Goal: Task Accomplishment & Management: Manage account settings

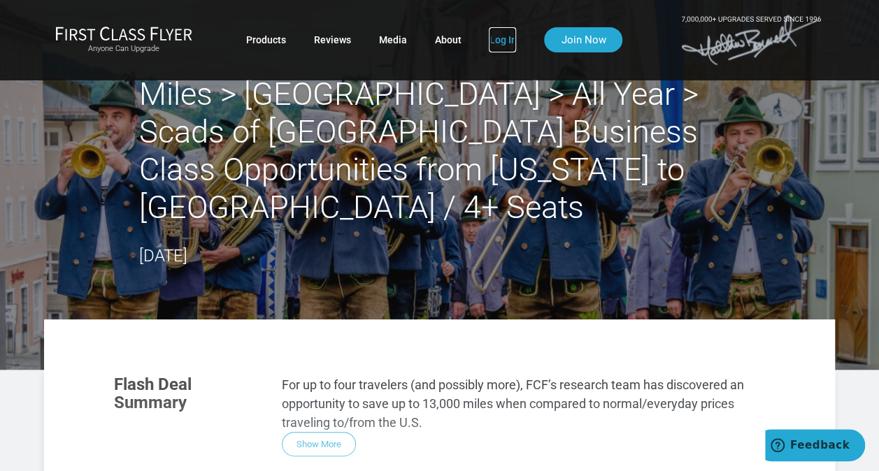
click at [504, 36] on link "Log In" at bounding box center [502, 39] width 27 height 25
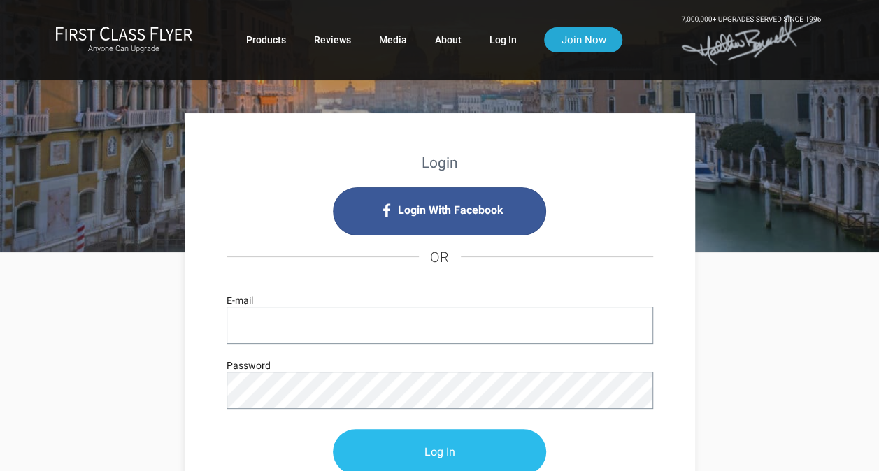
type input "[EMAIL_ADDRESS][DOMAIN_NAME]"
click at [447, 460] on input "Log In" at bounding box center [439, 452] width 213 height 45
click at [436, 446] on input "Log In" at bounding box center [439, 452] width 213 height 45
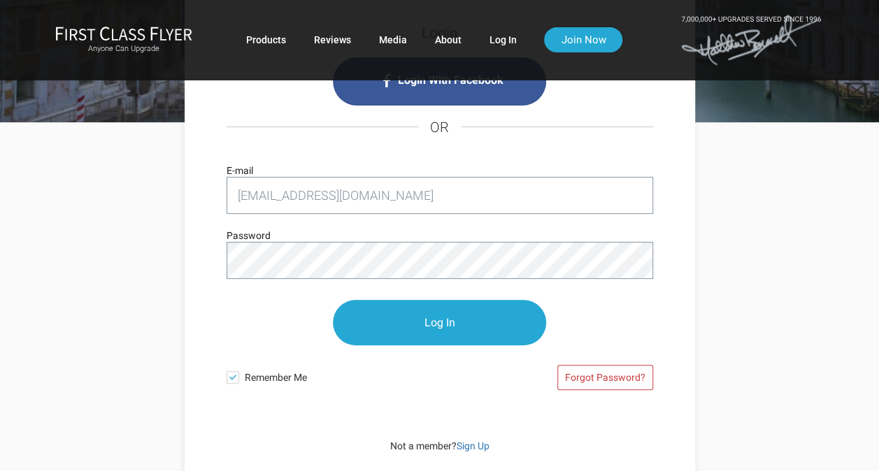
scroll to position [140, 0]
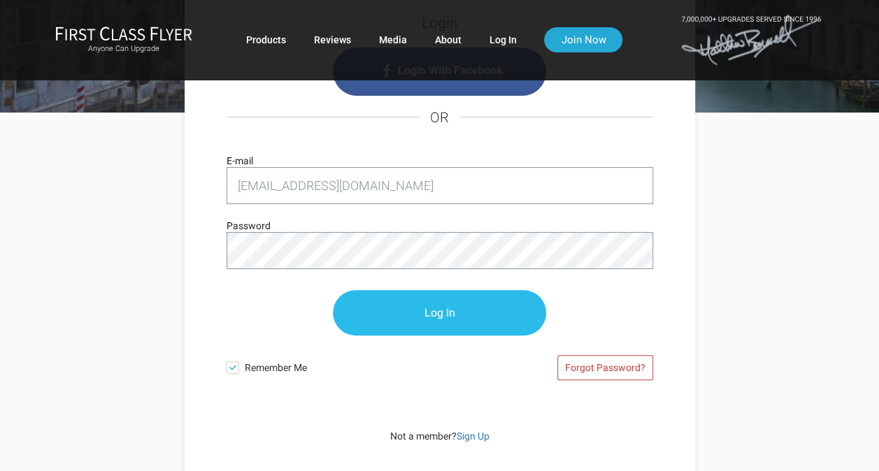
click at [457, 309] on input "Log In" at bounding box center [439, 312] width 213 height 45
click at [413, 306] on input "Log In" at bounding box center [439, 312] width 213 height 45
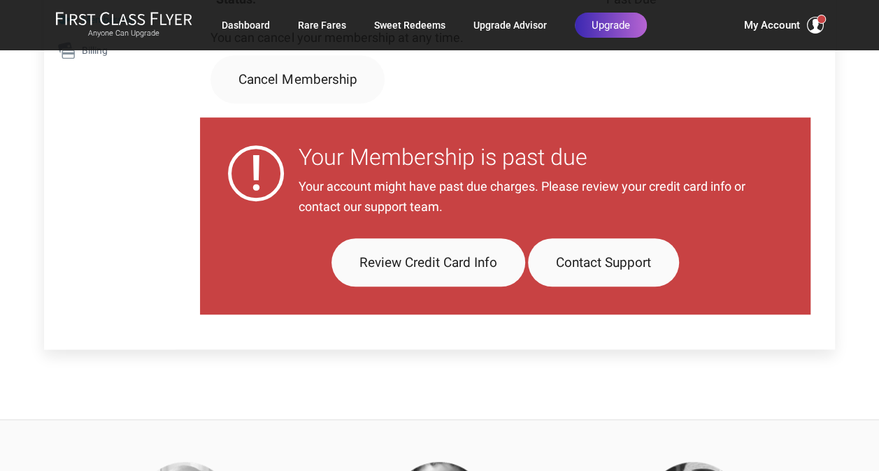
scroll to position [420, 0]
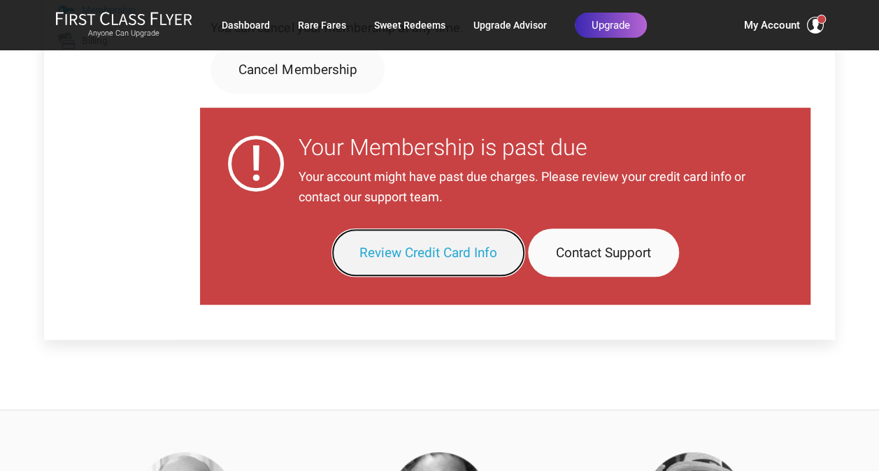
click at [425, 248] on link "Review Credit Card Info" at bounding box center [429, 253] width 194 height 48
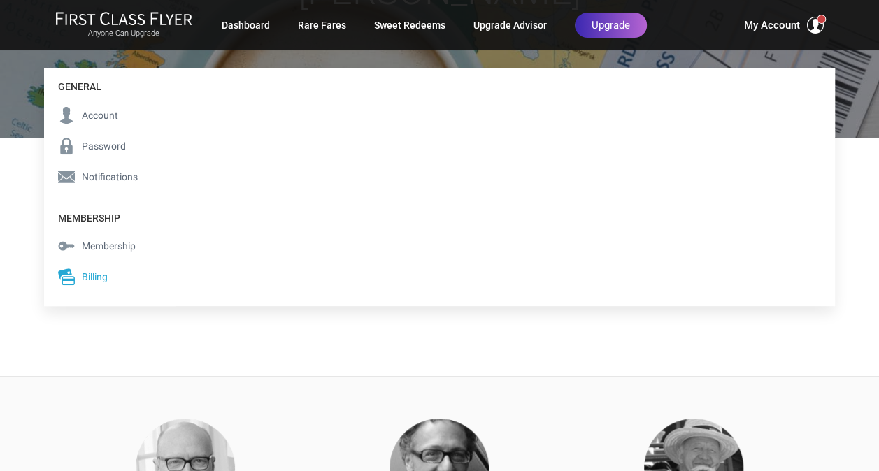
scroll to position [162, 0]
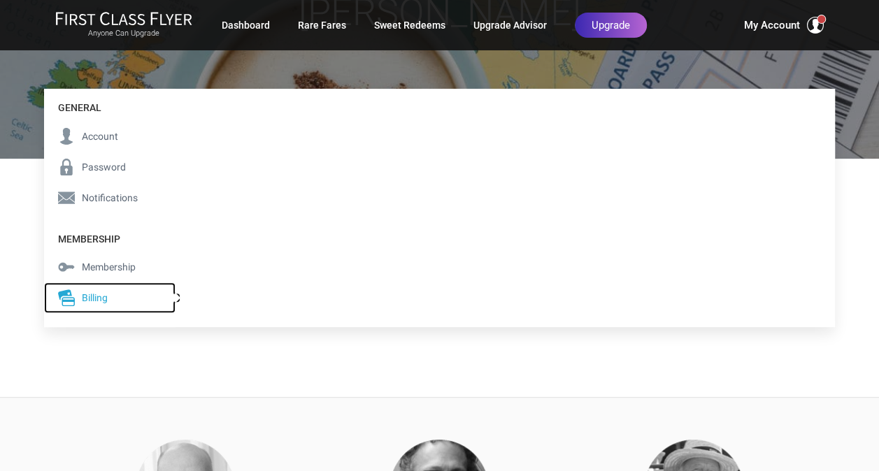
click at [96, 295] on span "Billing" at bounding box center [95, 297] width 26 height 15
click at [98, 298] on span "Billing" at bounding box center [95, 297] width 26 height 15
click at [95, 292] on span "Billing" at bounding box center [95, 297] width 26 height 15
click at [71, 295] on icon at bounding box center [66, 298] width 17 height 17
click at [114, 264] on span "Membership" at bounding box center [109, 267] width 54 height 15
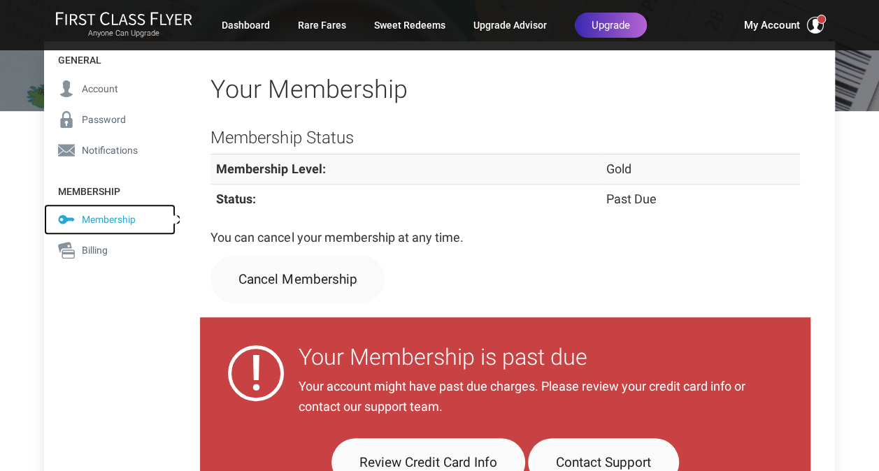
scroll to position [362, 0]
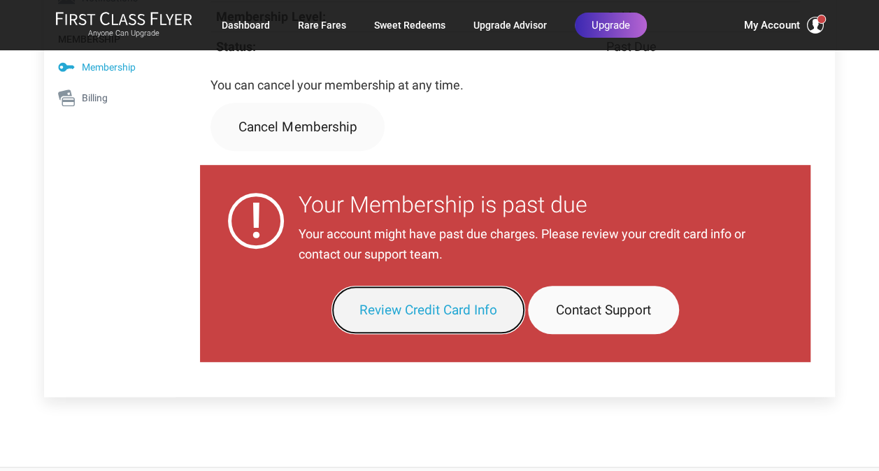
click at [427, 304] on link "Review Credit Card Info" at bounding box center [429, 310] width 194 height 48
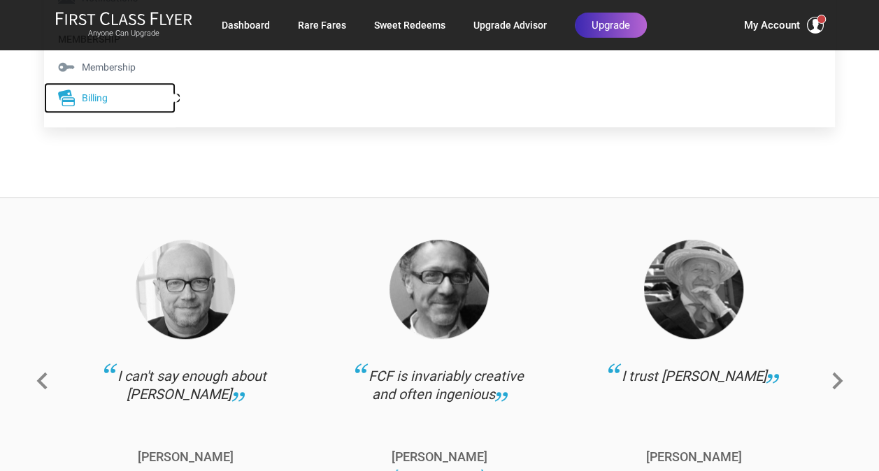
click at [100, 98] on span "Billing" at bounding box center [95, 97] width 26 height 15
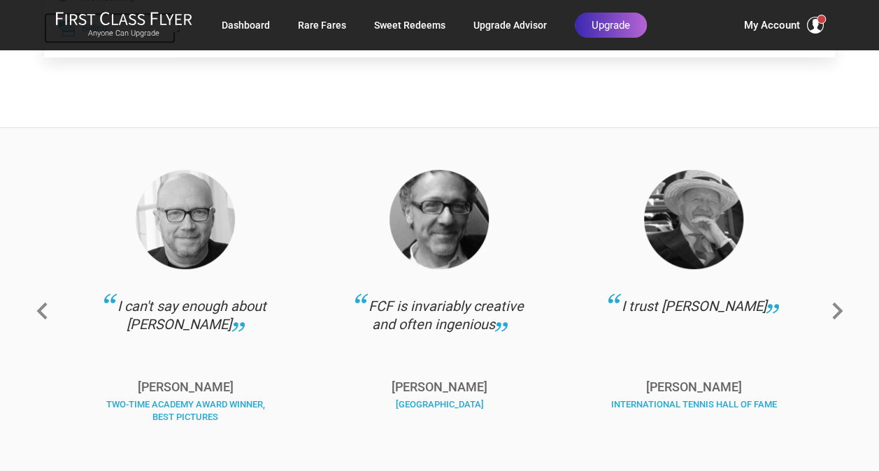
scroll to position [362, 0]
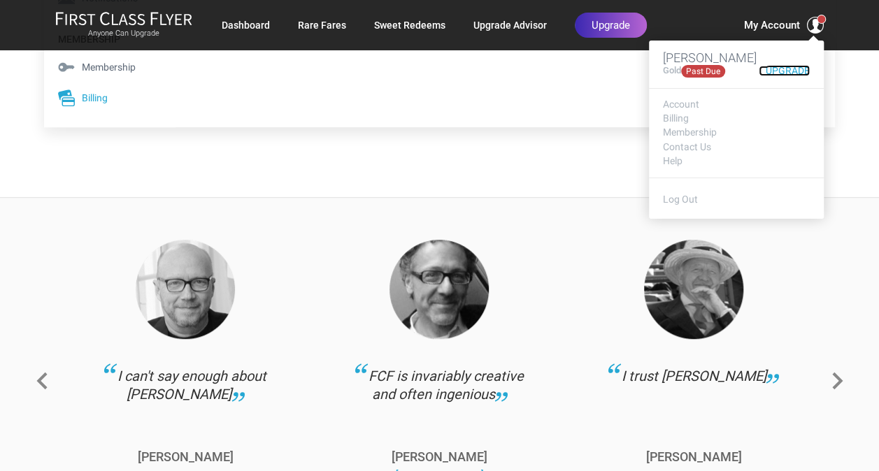
click at [793, 71] on link "Upgrade" at bounding box center [784, 71] width 51 height 10
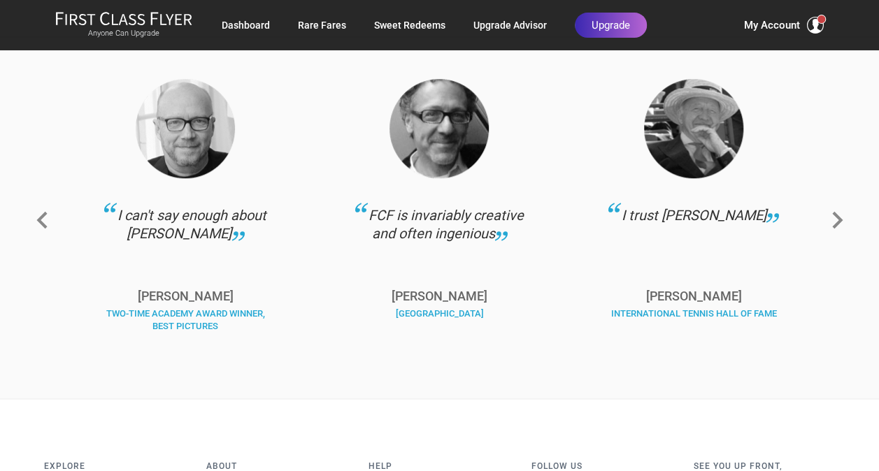
scroll to position [502, 0]
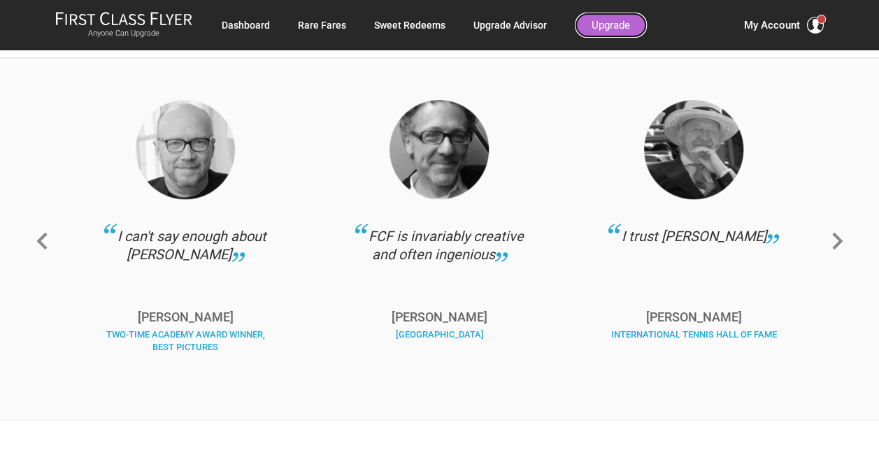
click at [612, 21] on link "Upgrade" at bounding box center [611, 25] width 72 height 25
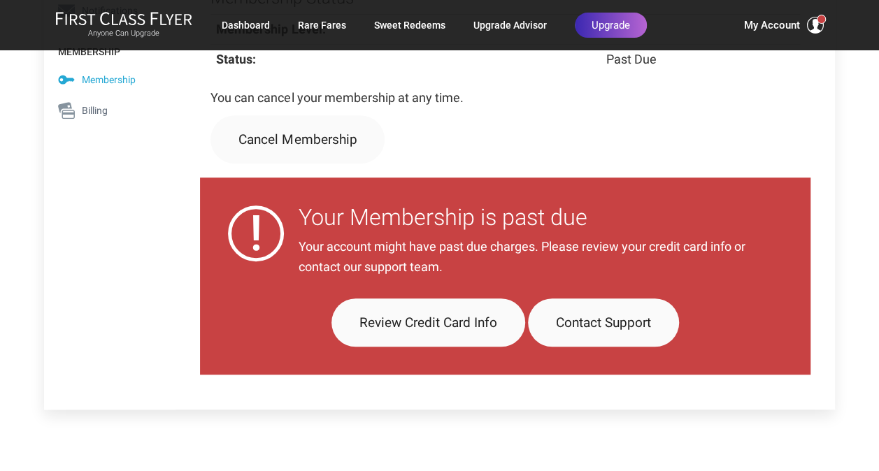
scroll to position [420, 0]
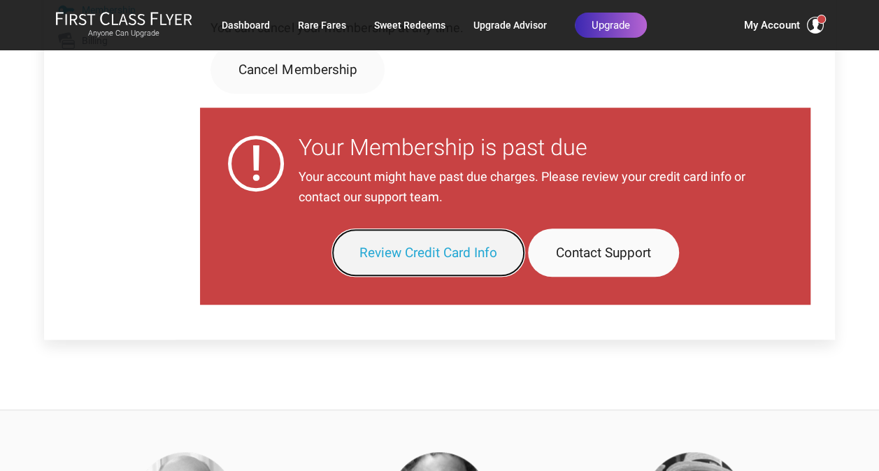
click at [485, 252] on link "Review Credit Card Info" at bounding box center [429, 253] width 194 height 48
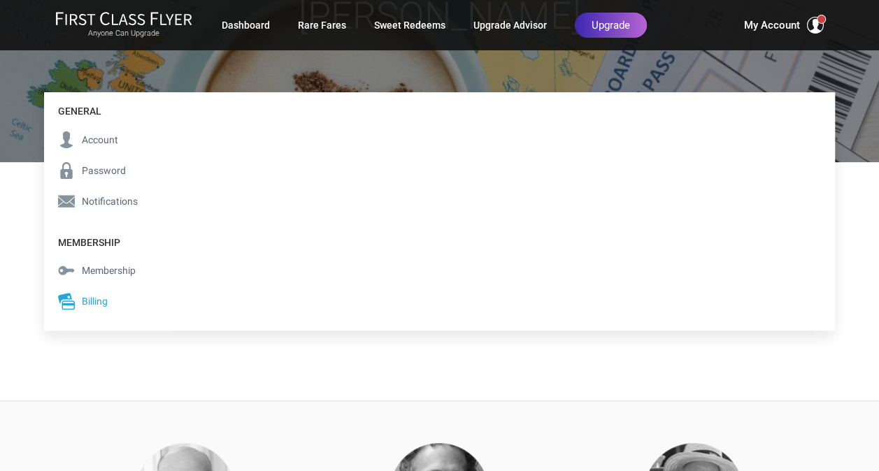
scroll to position [140, 0]
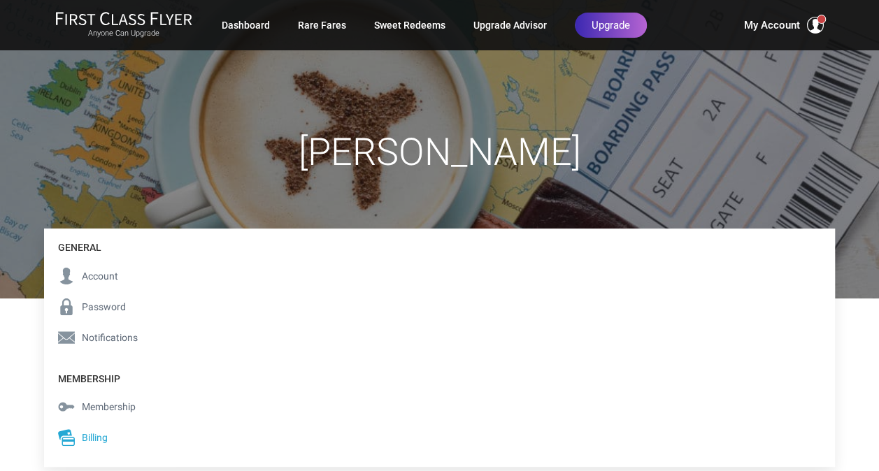
scroll to position [92, 0]
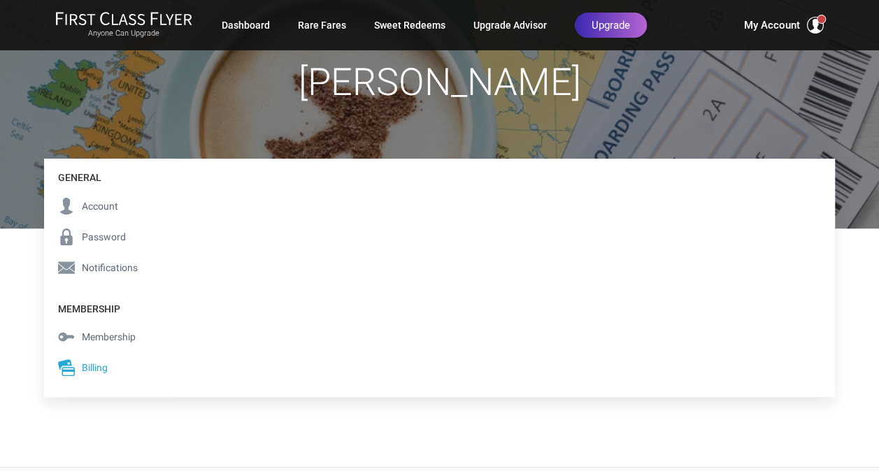
click at [471, 88] on h1 "[PERSON_NAME]" at bounding box center [439, 82] width 791 height 41
click at [620, 20] on link "Upgrade" at bounding box center [611, 25] width 72 height 25
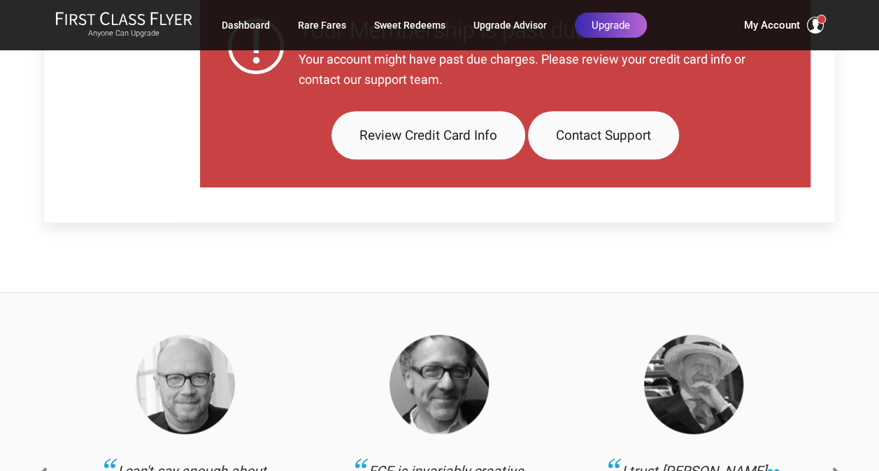
scroll to position [560, 0]
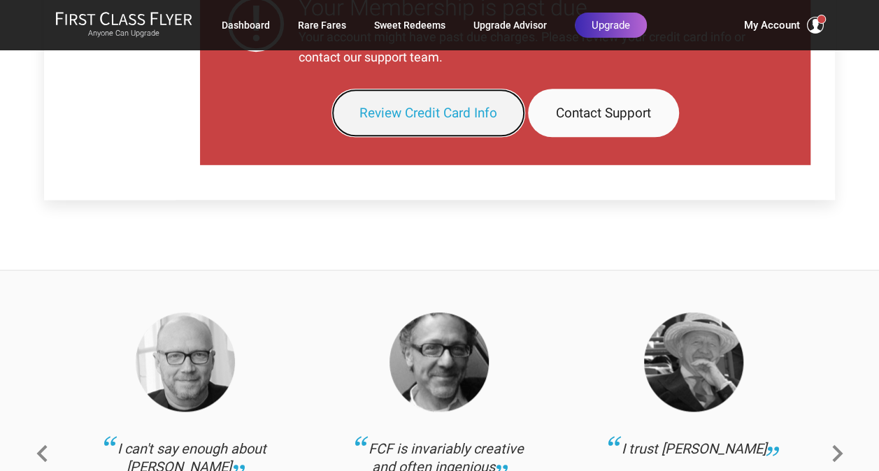
click at [444, 114] on link "Review Credit Card Info" at bounding box center [429, 113] width 194 height 48
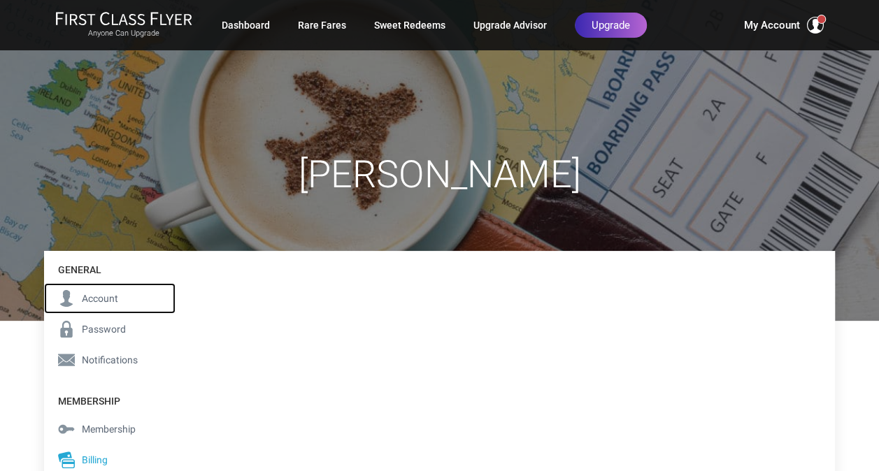
click at [108, 298] on span "Account" at bounding box center [100, 298] width 36 height 15
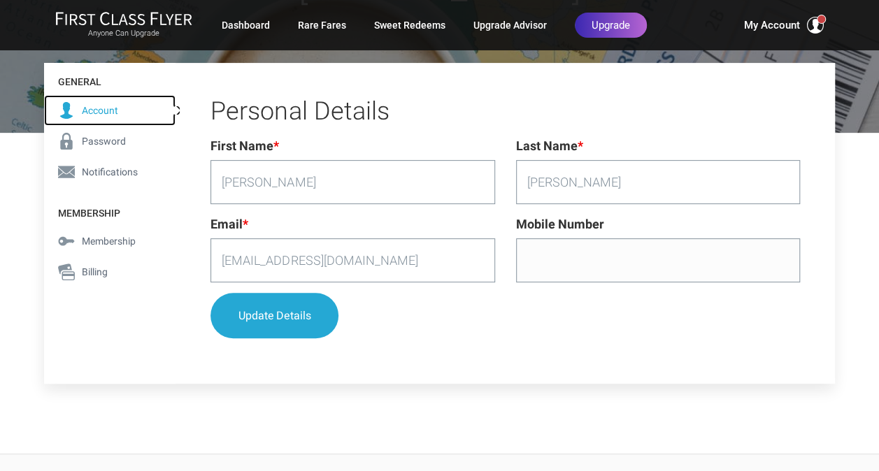
scroll to position [210, 0]
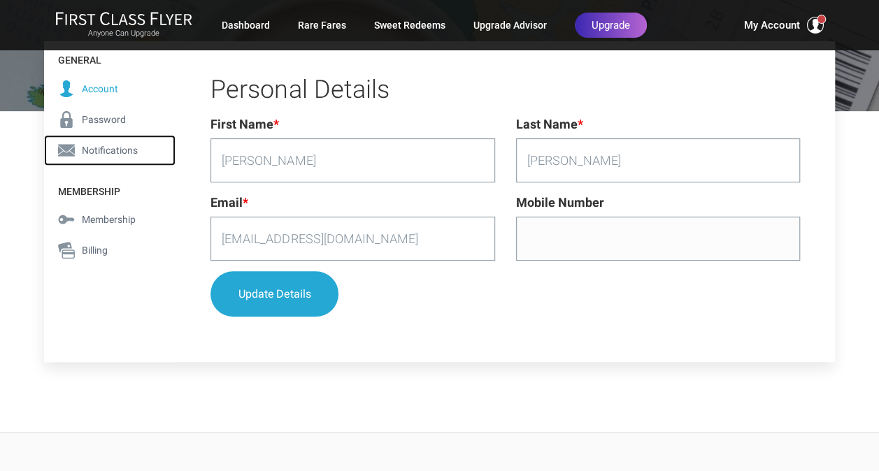
click at [101, 147] on span "Notifications" at bounding box center [110, 150] width 56 height 15
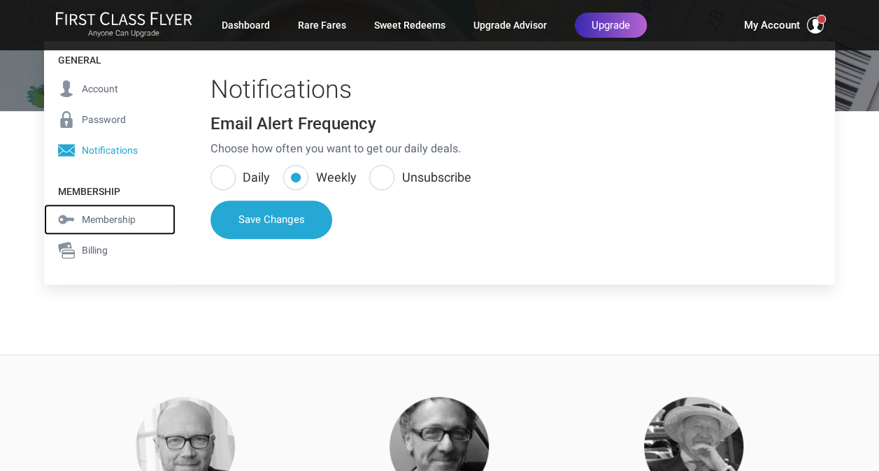
click at [108, 221] on span "Membership" at bounding box center [109, 219] width 54 height 15
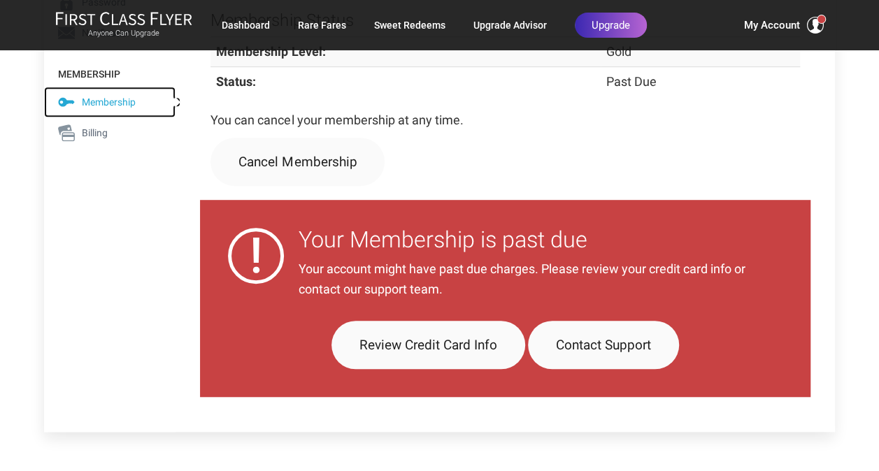
scroll to position [350, 0]
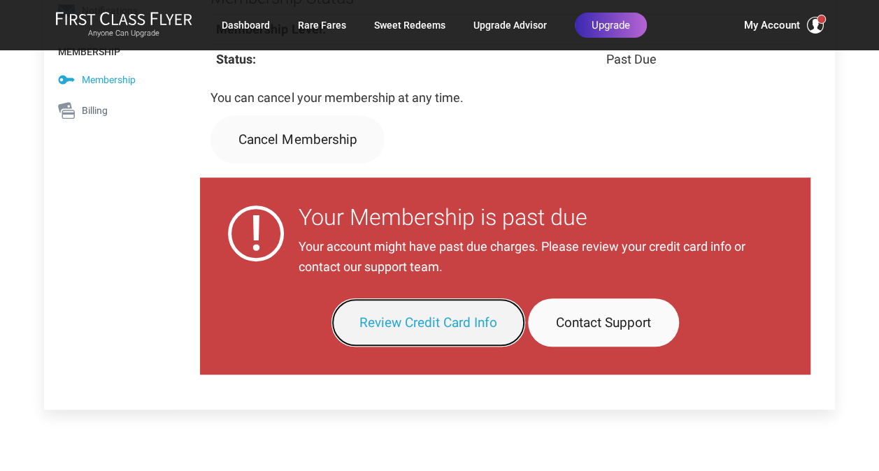
click at [405, 320] on link "Review Credit Card Info" at bounding box center [429, 323] width 194 height 48
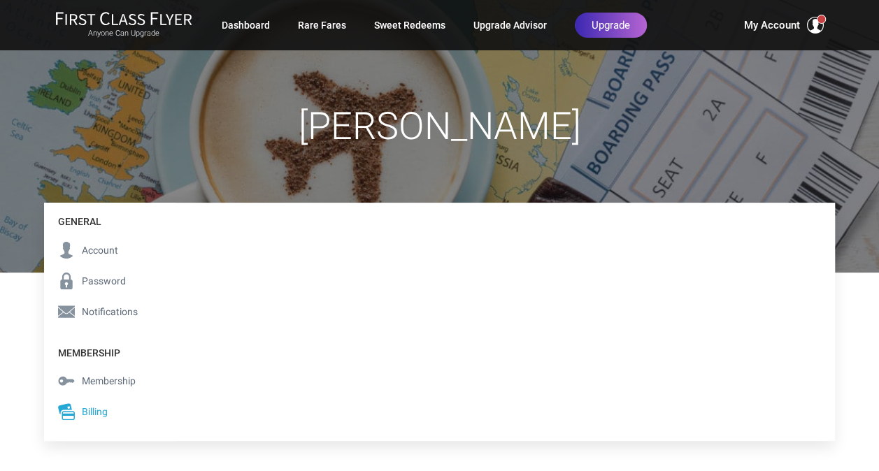
scroll to position [70, 0]
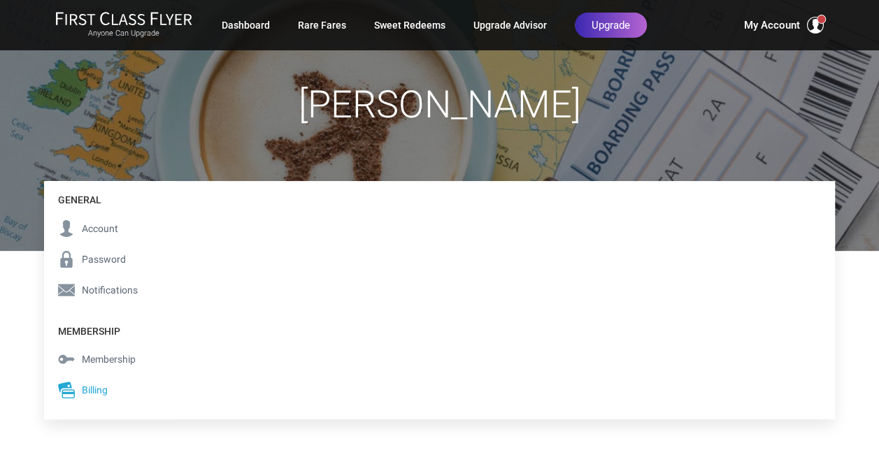
click at [455, 145] on div "[PERSON_NAME]" at bounding box center [439, 90] width 791 height 321
click at [495, 108] on h1 "[PERSON_NAME]" at bounding box center [439, 104] width 791 height 41
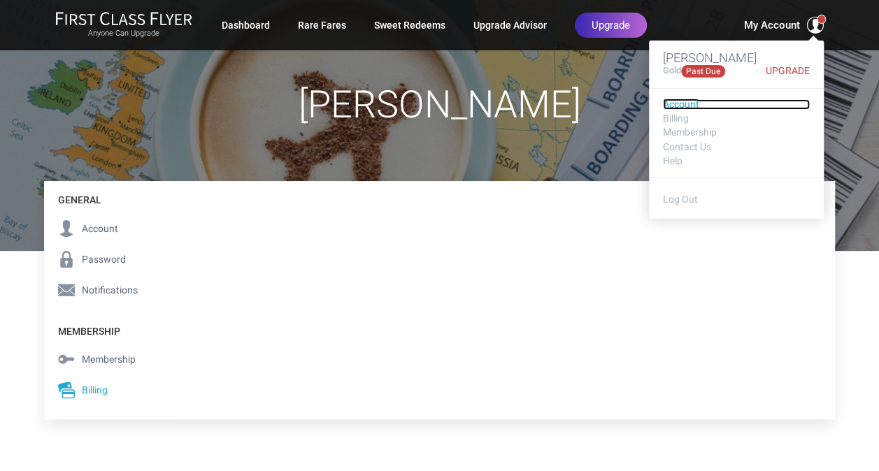
click at [692, 104] on link "Account" at bounding box center [736, 104] width 147 height 10
click at [786, 68] on link "Upgrade" at bounding box center [784, 71] width 51 height 10
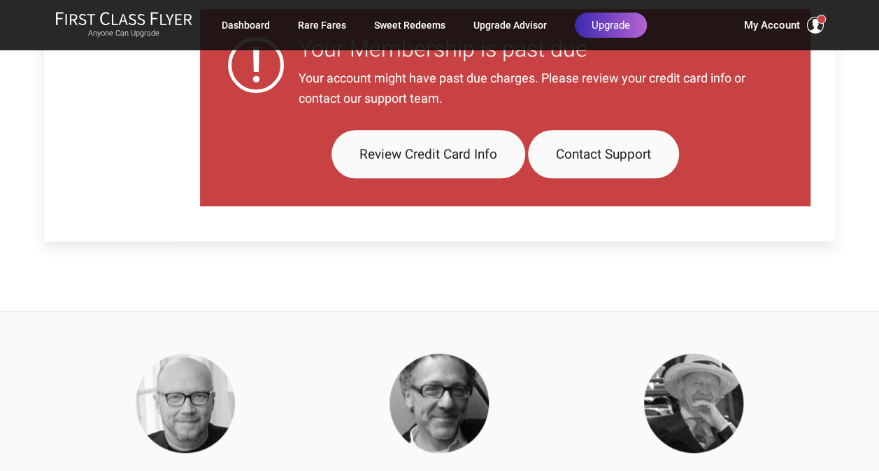
scroll to position [490, 0]
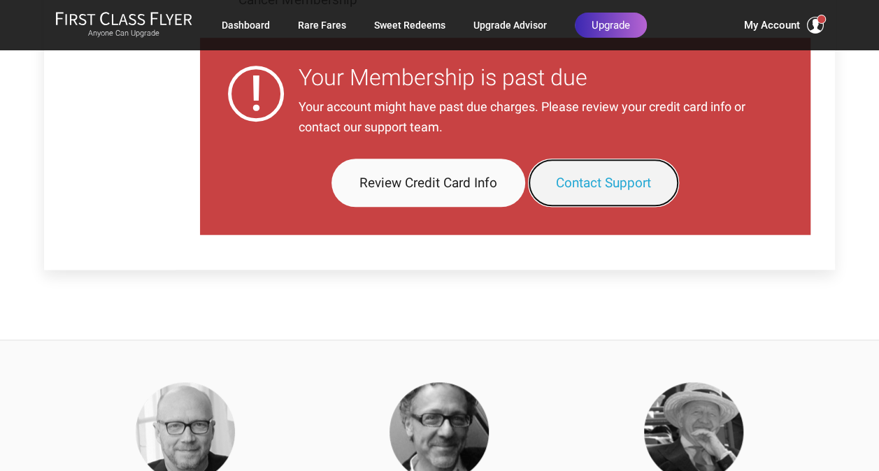
click at [604, 182] on link "Contact Support" at bounding box center [603, 183] width 151 height 48
